Goal: Find specific page/section: Find specific page/section

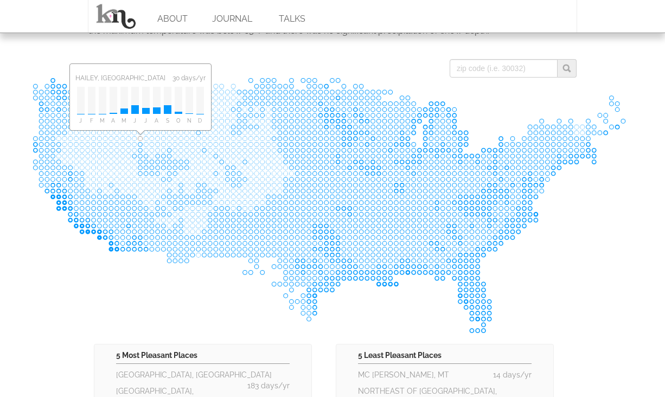
scroll to position [469, 0]
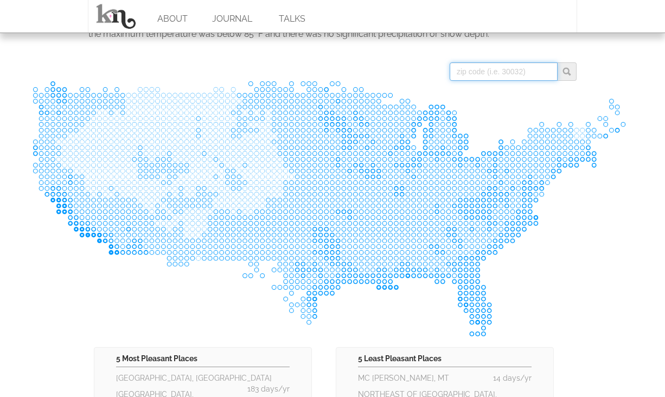
click at [475, 73] on input "search" at bounding box center [503, 71] width 108 height 18
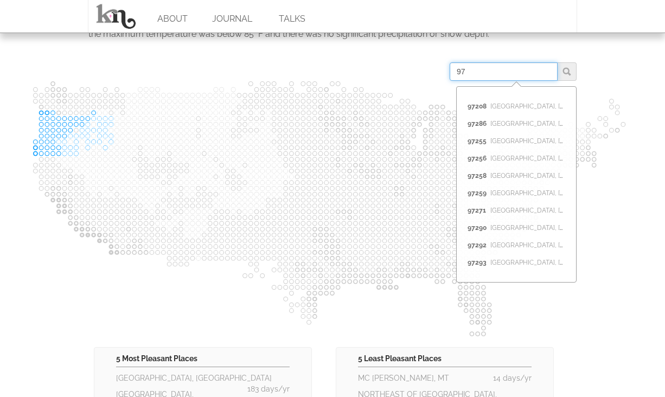
type input "9"
type input "6"
type input "5"
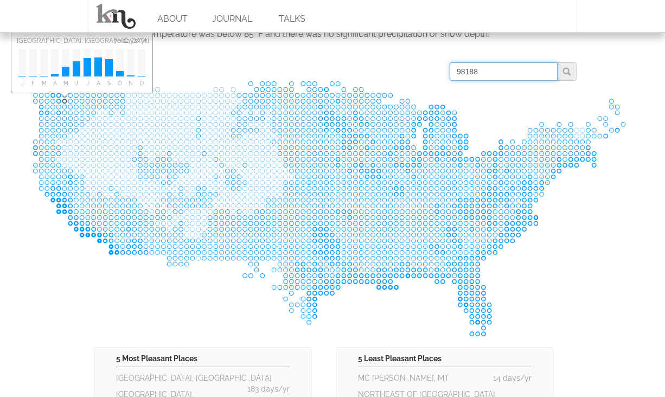
click at [496, 75] on input "98188" at bounding box center [503, 71] width 108 height 18
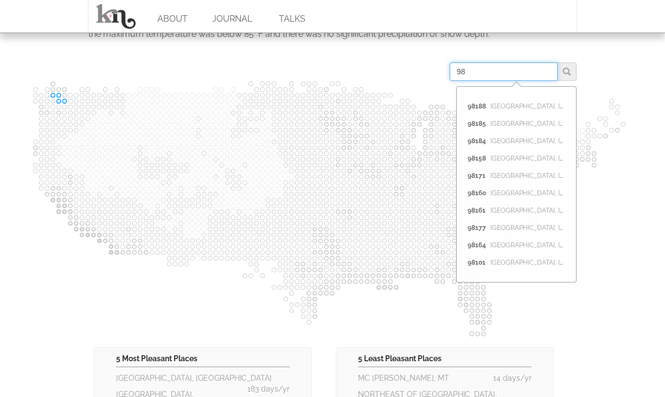
type input "9"
click at [504, 188] on li "[GEOGRAPHIC_DATA], [GEOGRAPHIC_DATA]" at bounding box center [515, 192] width 119 height 17
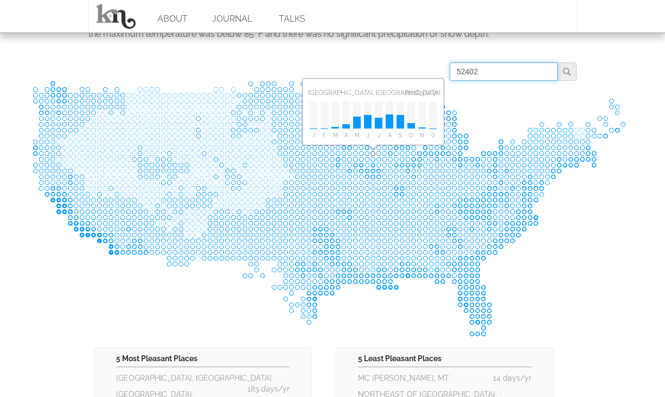
type input "52402"
click at [488, 137] on icon at bounding box center [333, 209] width 600 height 256
click at [490, 76] on input "52402" at bounding box center [503, 71] width 108 height 18
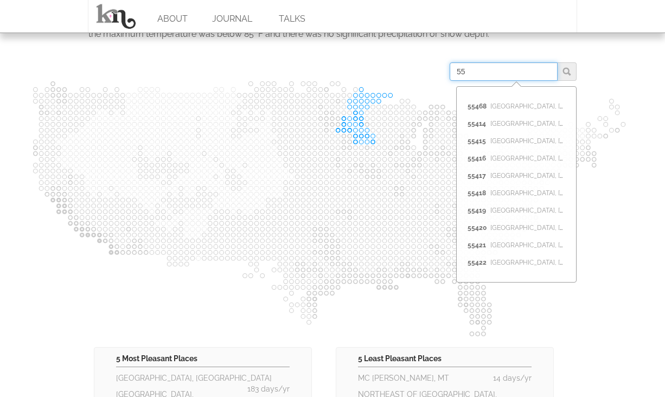
type input "5"
type input "9"
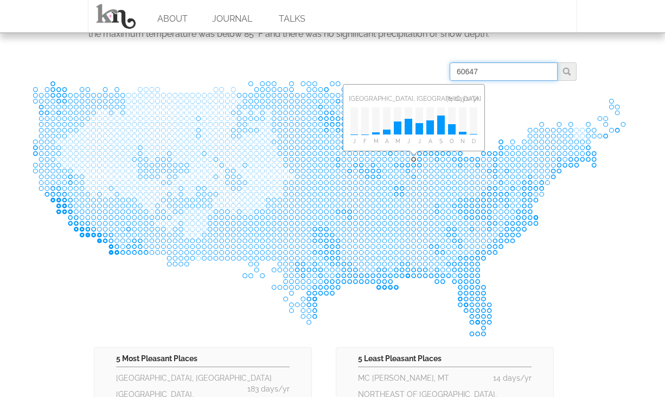
type input "60647"
